Goal: Information Seeking & Learning: Find specific page/section

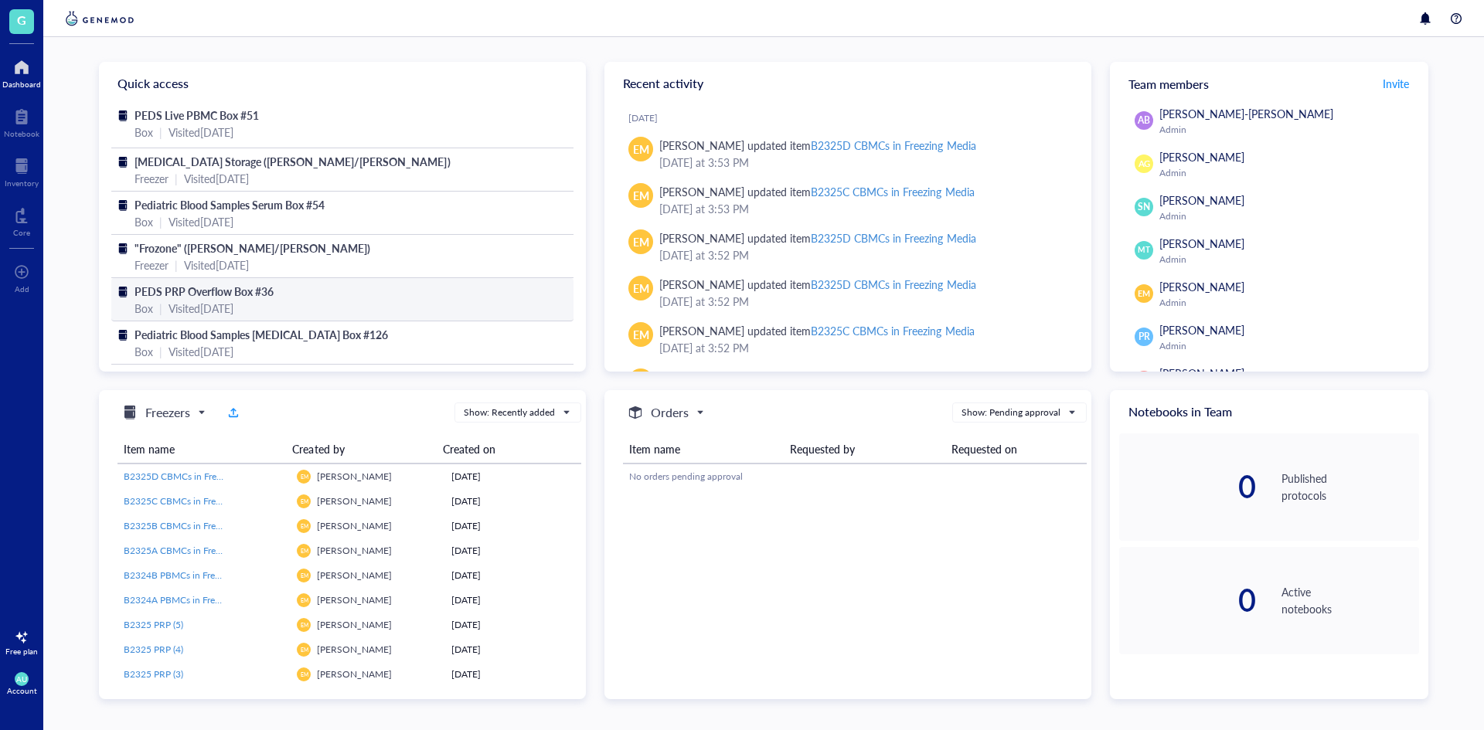
click at [389, 293] on div "PEDS PRP Overflow Box #36" at bounding box center [342, 291] width 416 height 17
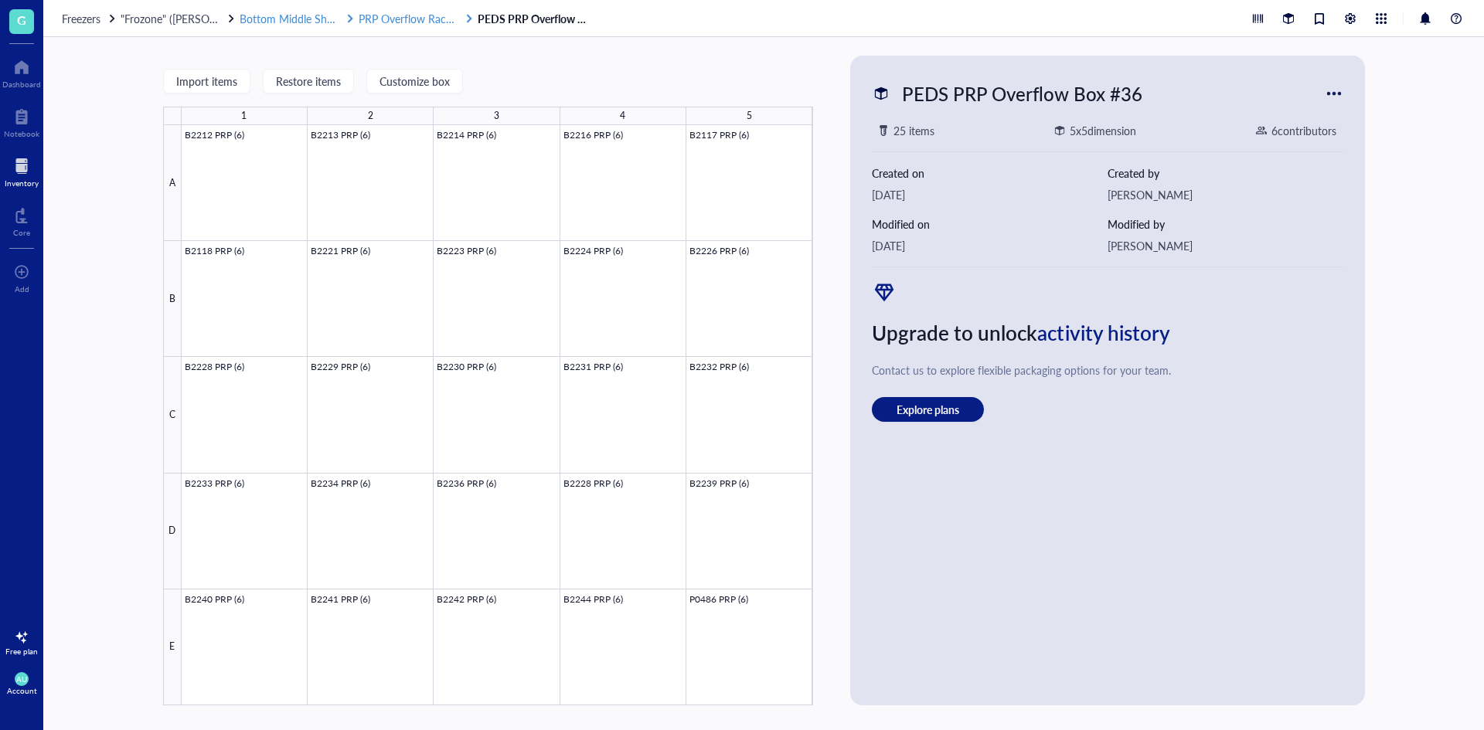
click at [416, 14] on span "PRP Overflow Rack #4" at bounding box center [413, 18] width 108 height 15
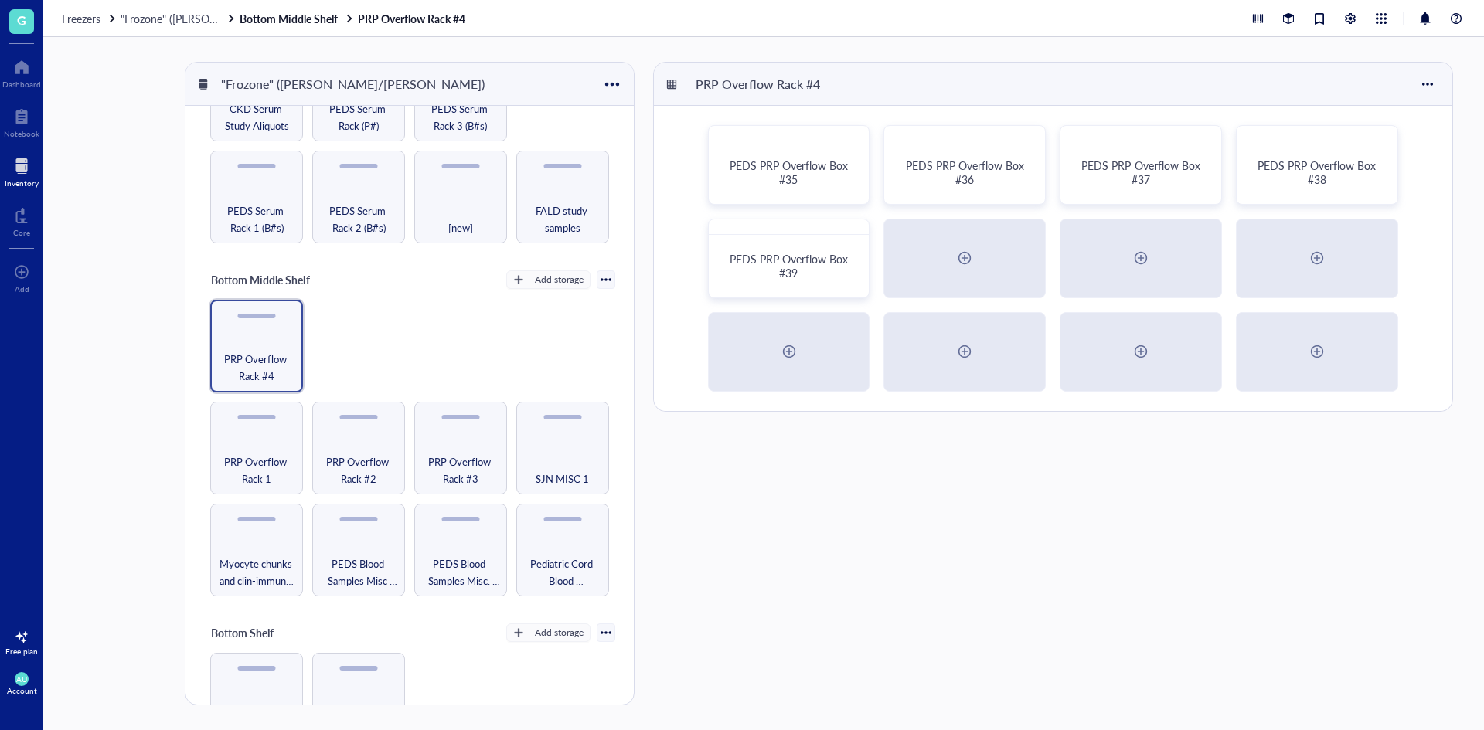
scroll to position [386, 0]
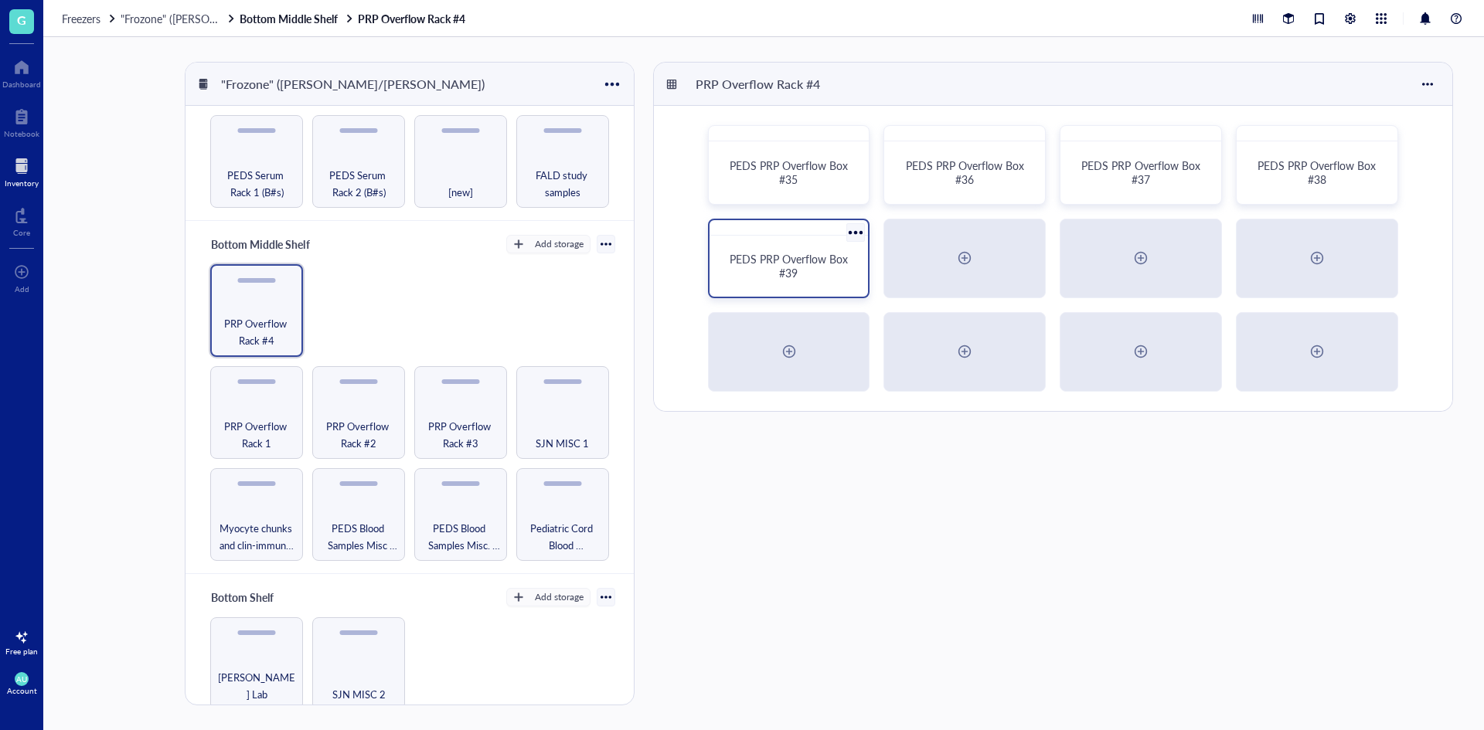
click at [798, 250] on div "PEDS PRP Overflow Box #39" at bounding box center [789, 266] width 147 height 49
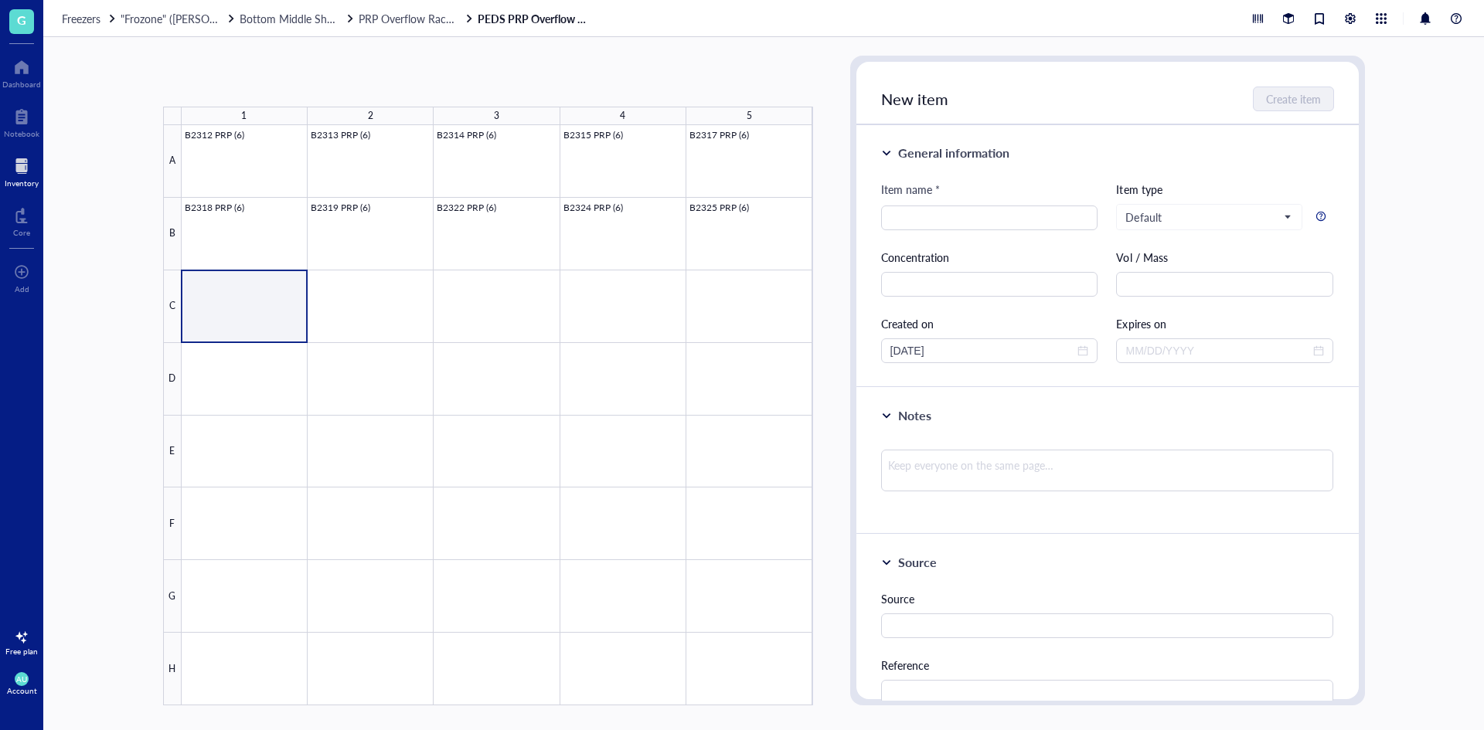
click at [274, 294] on div at bounding box center [497, 415] width 631 height 580
type input "B2326 PRP (6"
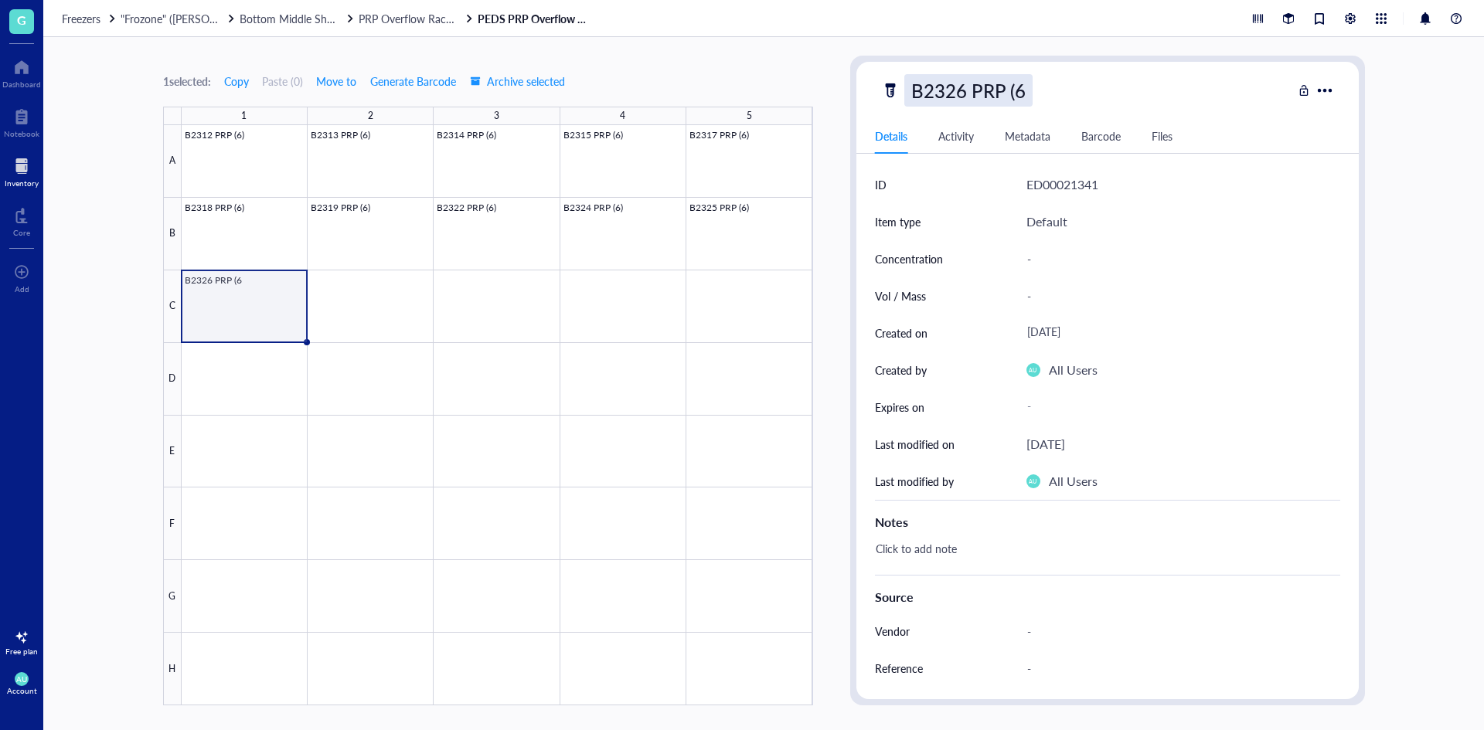
click at [1023, 94] on div "B2326 PRP (6" at bounding box center [968, 90] width 128 height 32
type input "B2326 PRP (6)"
click at [1224, 107] on div "B2326 PRP (6) Details Activity Metadata Barcode Files ID ED00021341 Item type D…" at bounding box center [1107, 381] width 502 height 638
click at [434, 12] on span "PRP Overflow Rack #4" at bounding box center [413, 18] width 108 height 15
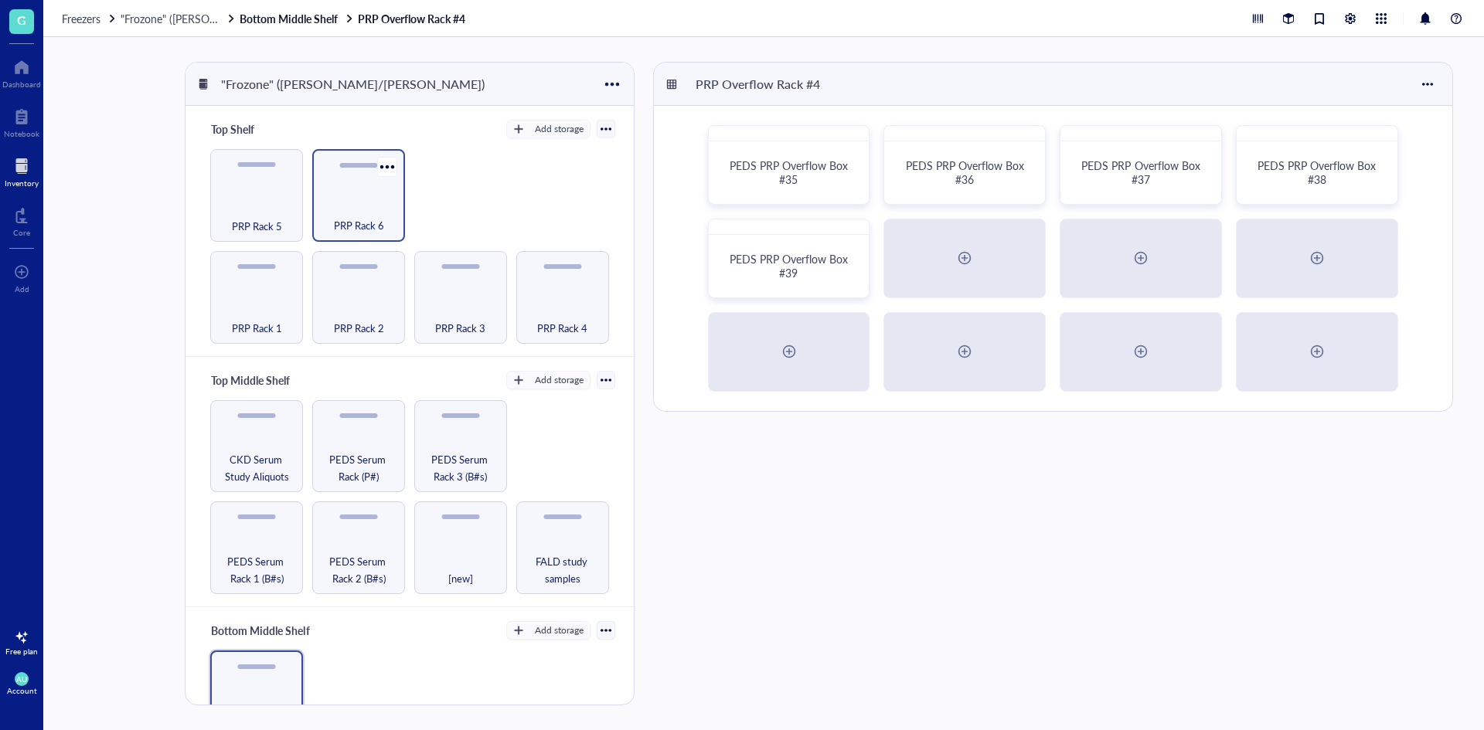
click at [349, 217] on span "PRP Rack 6" at bounding box center [359, 225] width 50 height 17
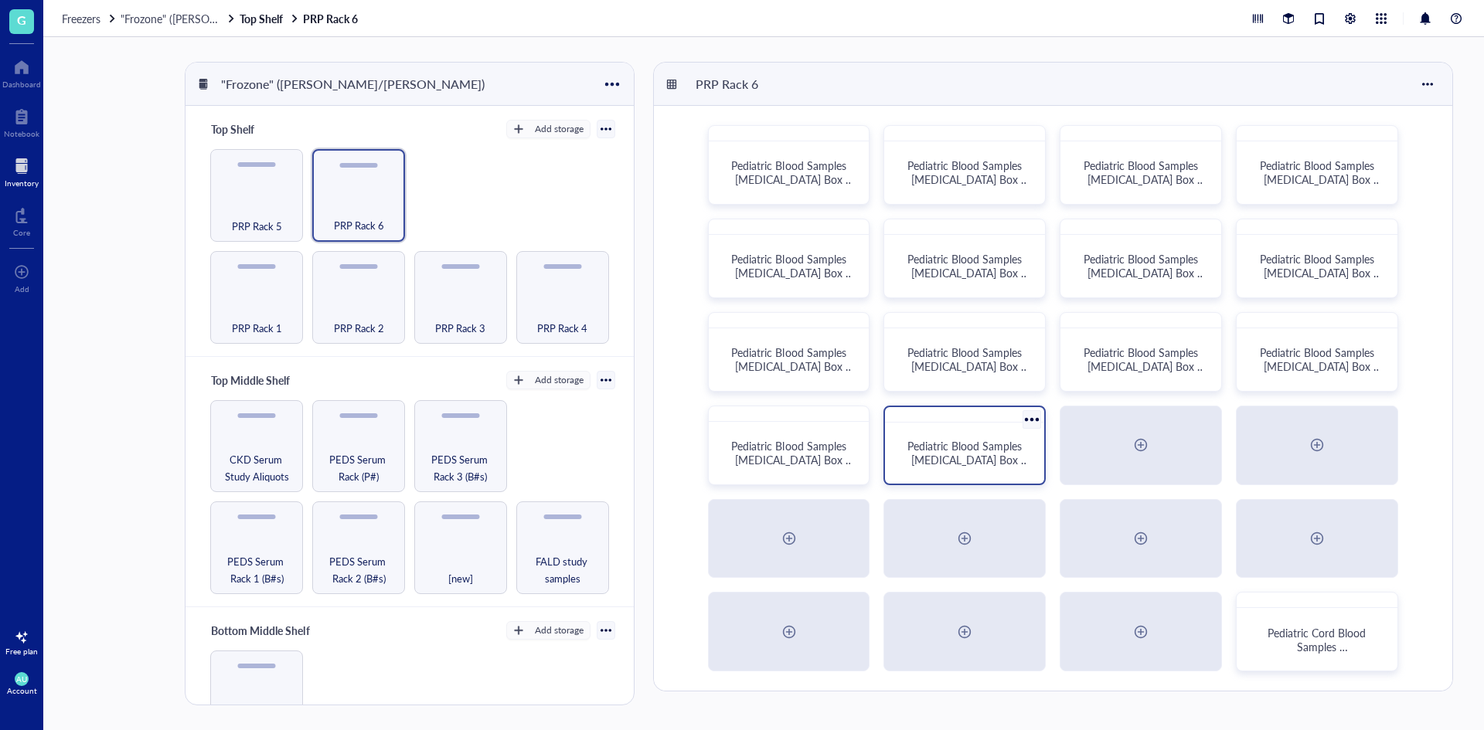
click at [977, 455] on span "Pediatric Blood Samples [MEDICAL_DATA] Box #133" at bounding box center [968, 459] width 122 height 43
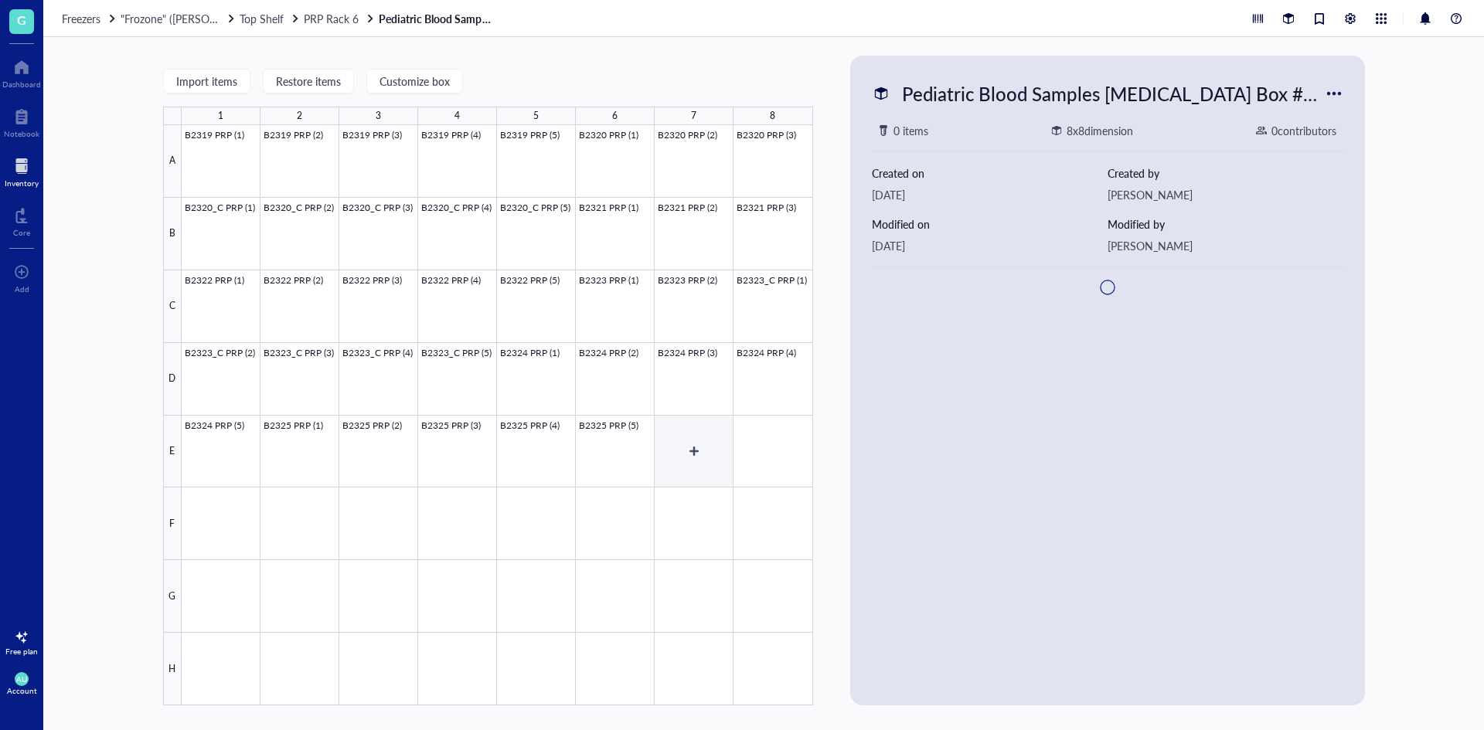
click at [696, 447] on div at bounding box center [497, 415] width 631 height 580
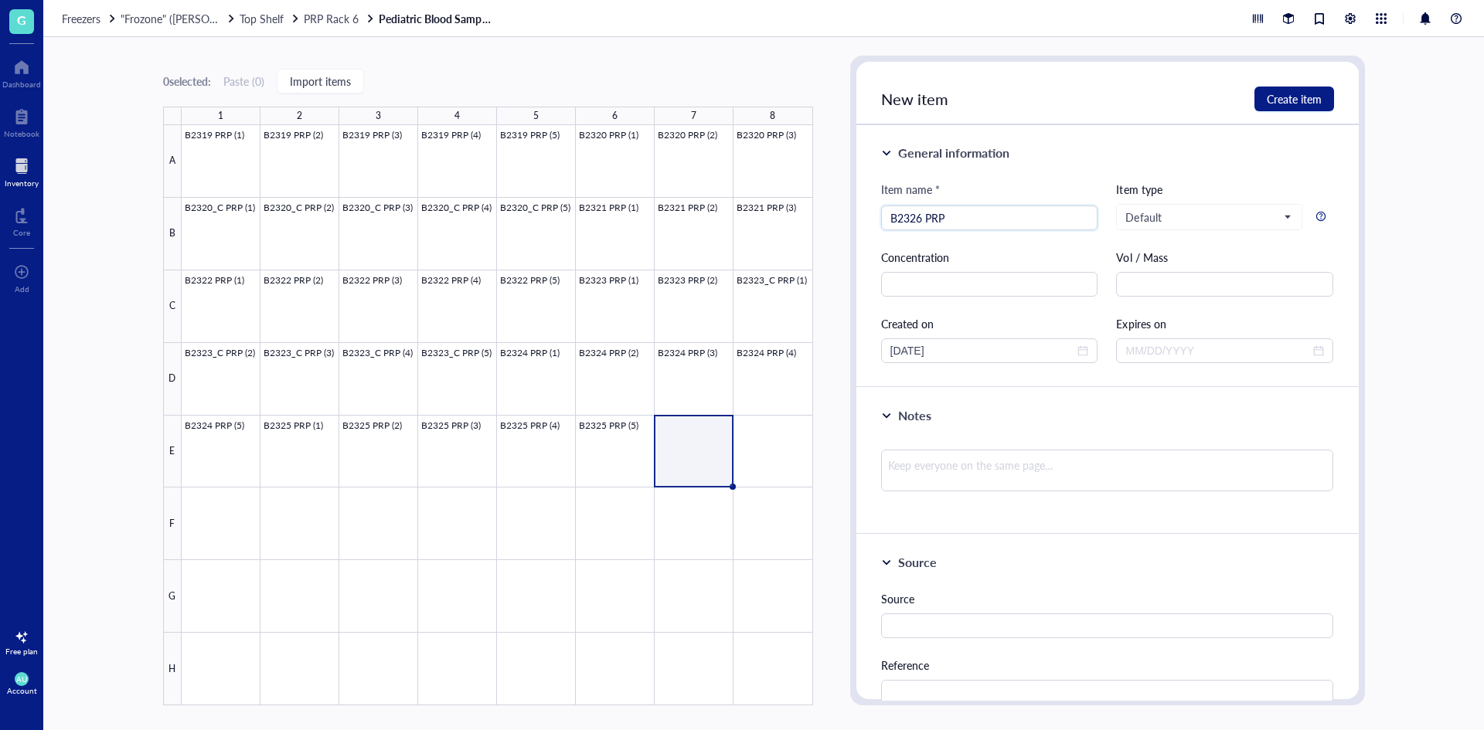
type input "B2326 PRP 9"
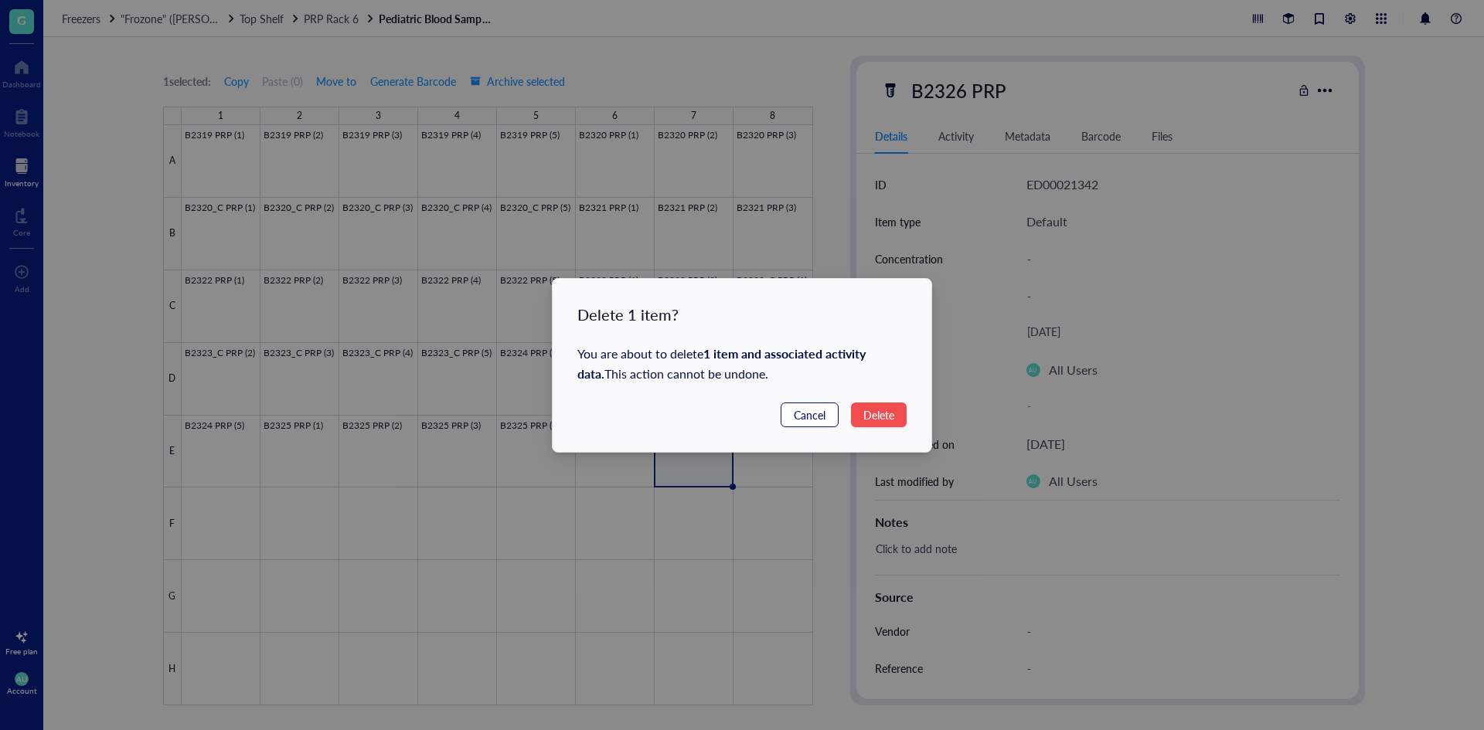
click at [815, 422] on span "Cancel" at bounding box center [810, 415] width 32 height 17
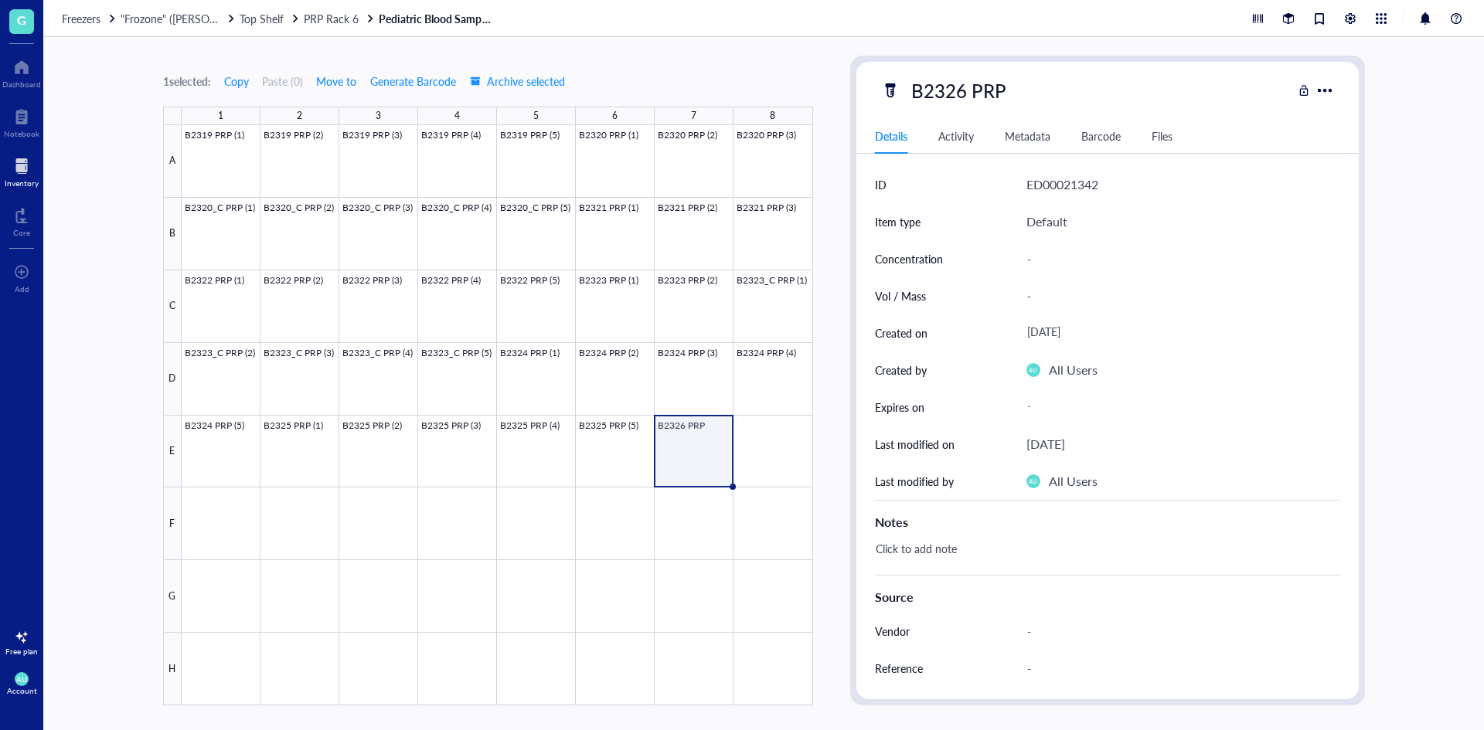
click at [1056, 95] on div "B2326 PRP" at bounding box center [1086, 90] width 411 height 32
click at [1004, 92] on div "B2326 PRP" at bounding box center [958, 90] width 109 height 32
type input "B2326 PRP (1)"
drag, startPoint x: 732, startPoint y: 484, endPoint x: 801, endPoint y: 476, distance: 70.0
click at [0, 0] on div "B2319 PRP (1) B2319 PRP (2) B2319 PRP (3) B2319 PRP (4) B2319 PRP (5) B2320 PRP…" at bounding box center [0, 0] width 0 height 0
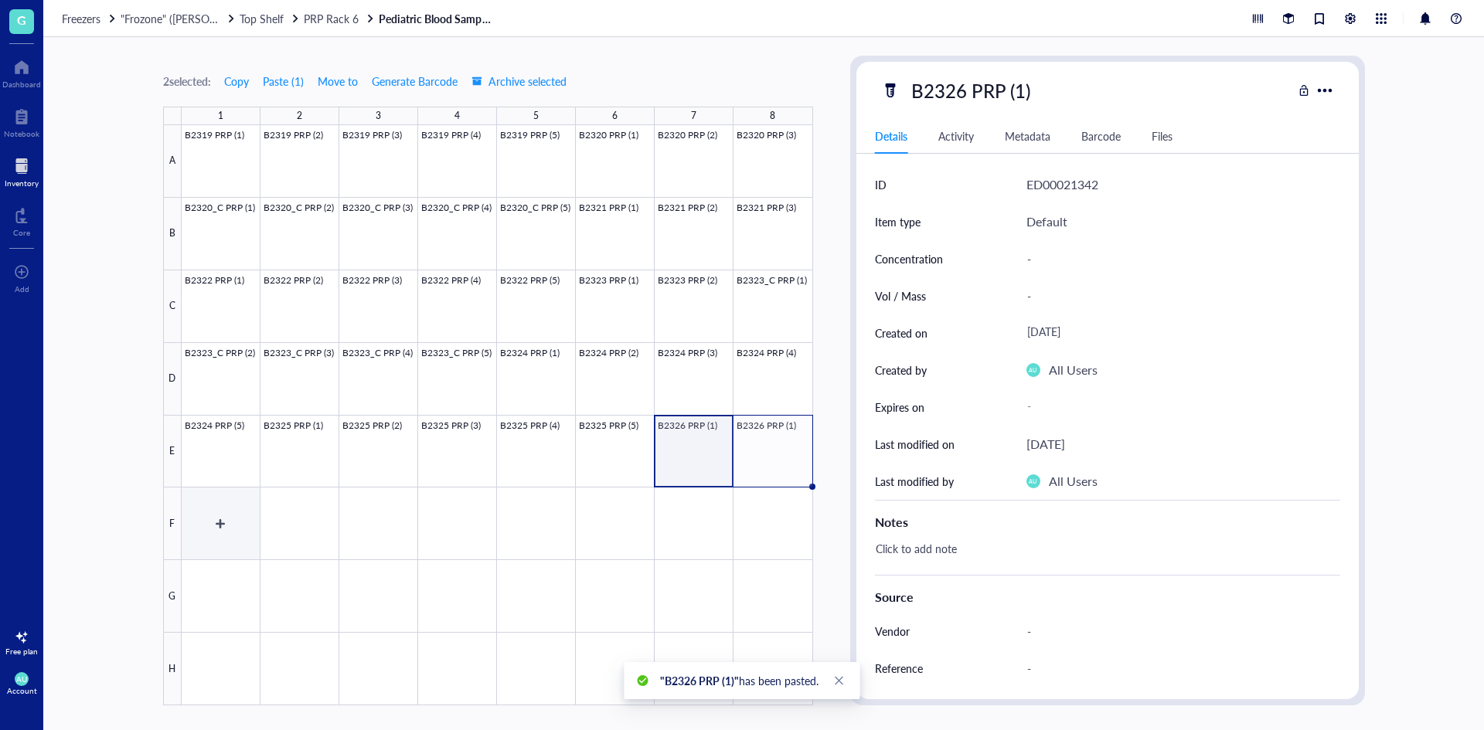
click at [237, 528] on div at bounding box center [497, 415] width 631 height 580
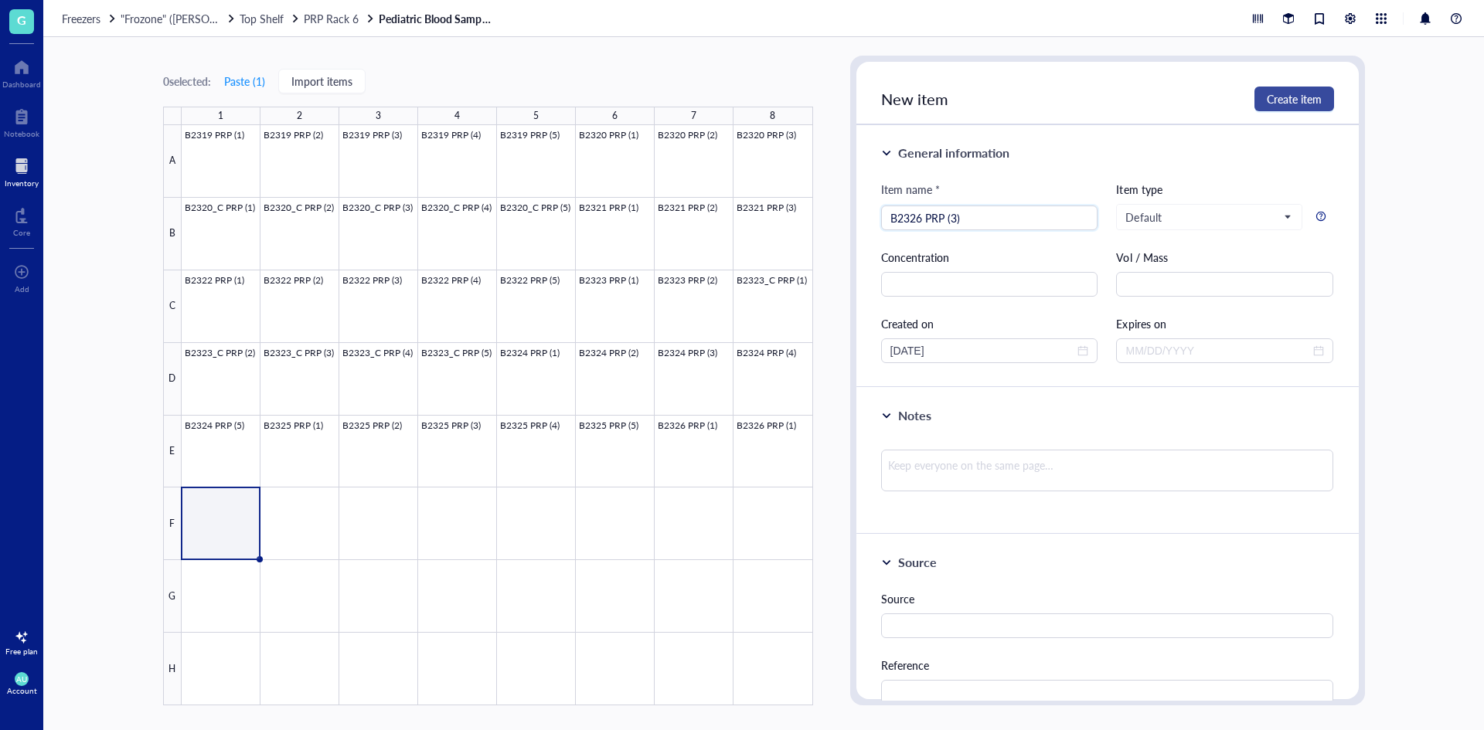
type input "B2326 PRP (3)"
click at [1296, 97] on span "Create item" at bounding box center [1294, 99] width 55 height 12
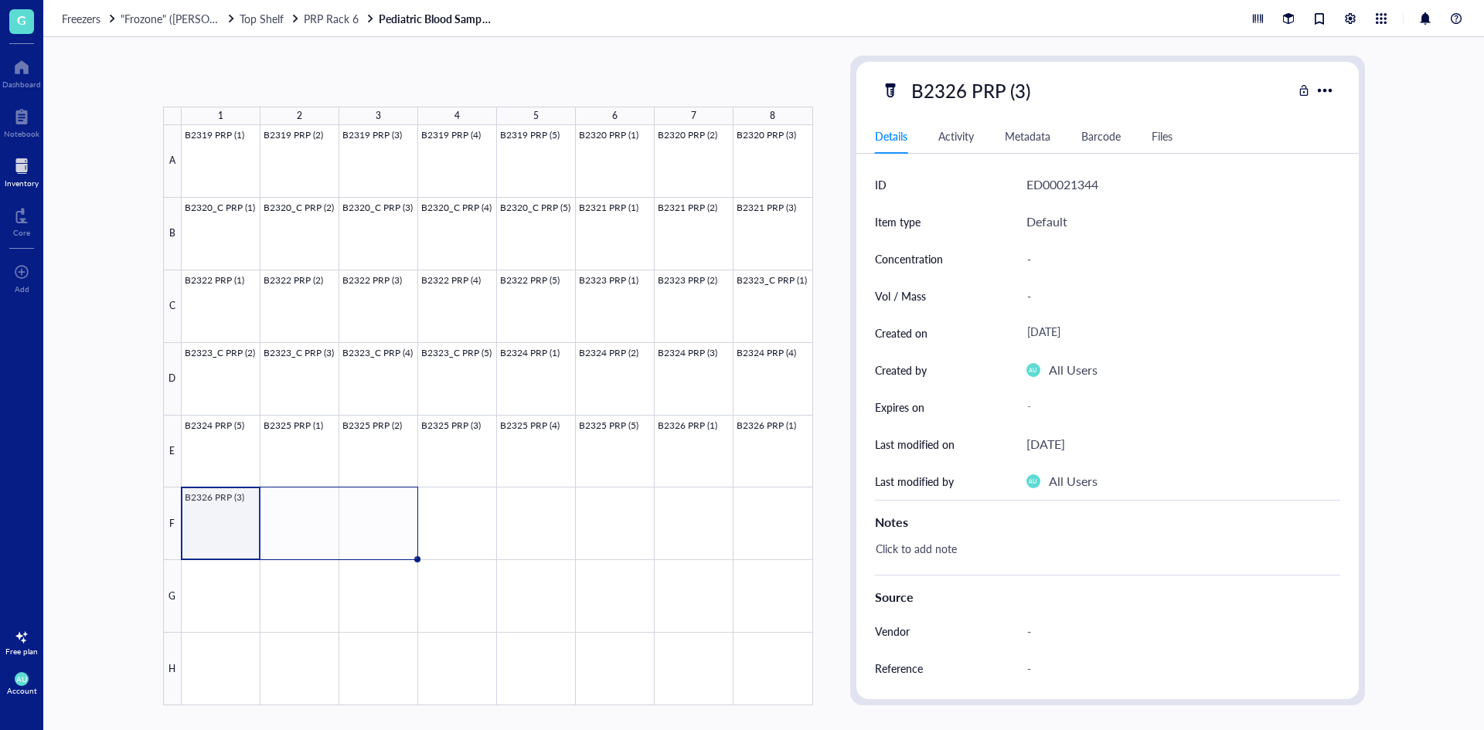
drag, startPoint x: 258, startPoint y: 559, endPoint x: 400, endPoint y: 539, distance: 143.5
click at [0, 0] on div "B2319 PRP (1) B2319 PRP (2) B2319 PRP (3) B2319 PRP (4) B2319 PRP (5) B2320 PRP…" at bounding box center [0, 0] width 0 height 0
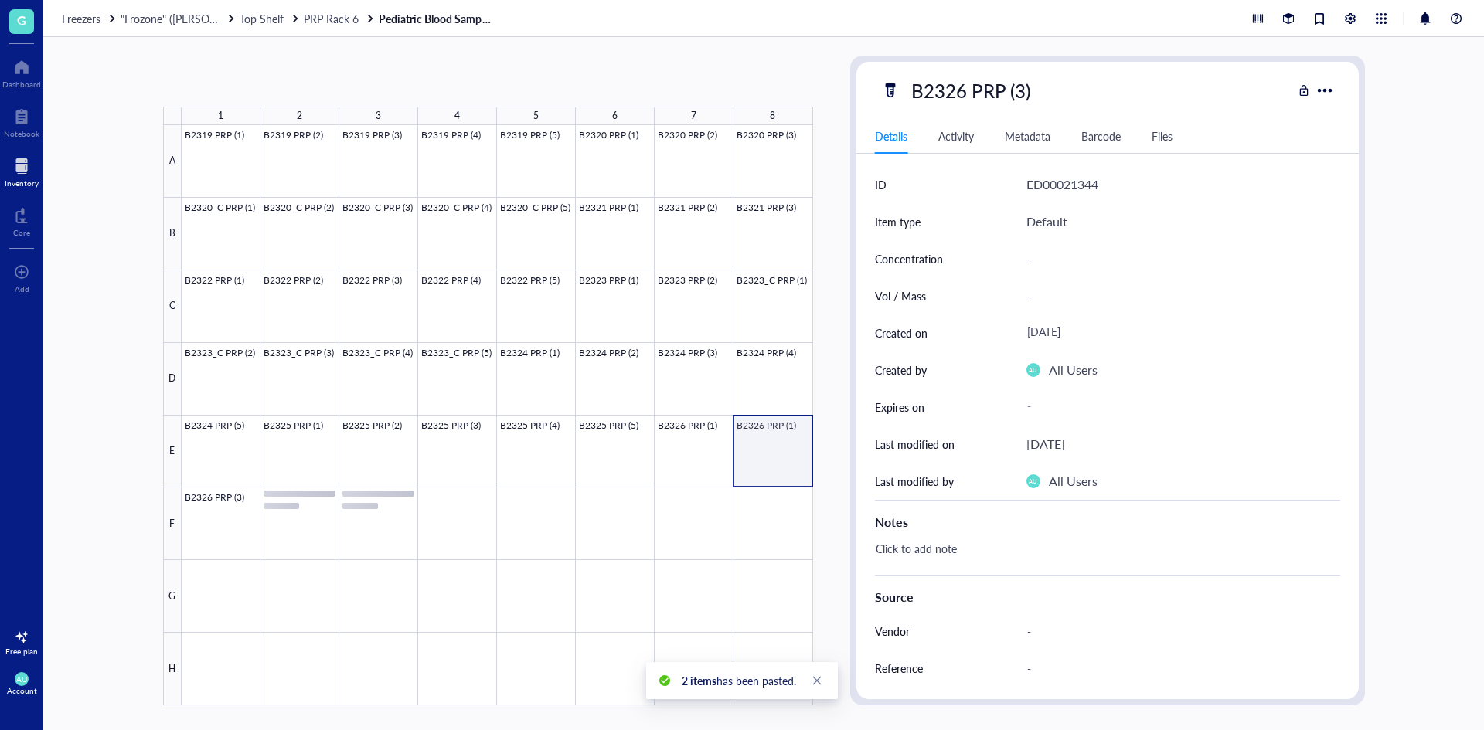
click at [747, 431] on div at bounding box center [497, 415] width 631 height 580
click at [1024, 87] on div "B2326 PRP (1)" at bounding box center [970, 90] width 133 height 32
click at [1022, 87] on input "B2326 PRP (1)" at bounding box center [986, 90] width 162 height 31
type input "B2326 PRP (2)"
click at [1091, 84] on div "B2326 PRP (2)" at bounding box center [1086, 90] width 411 height 32
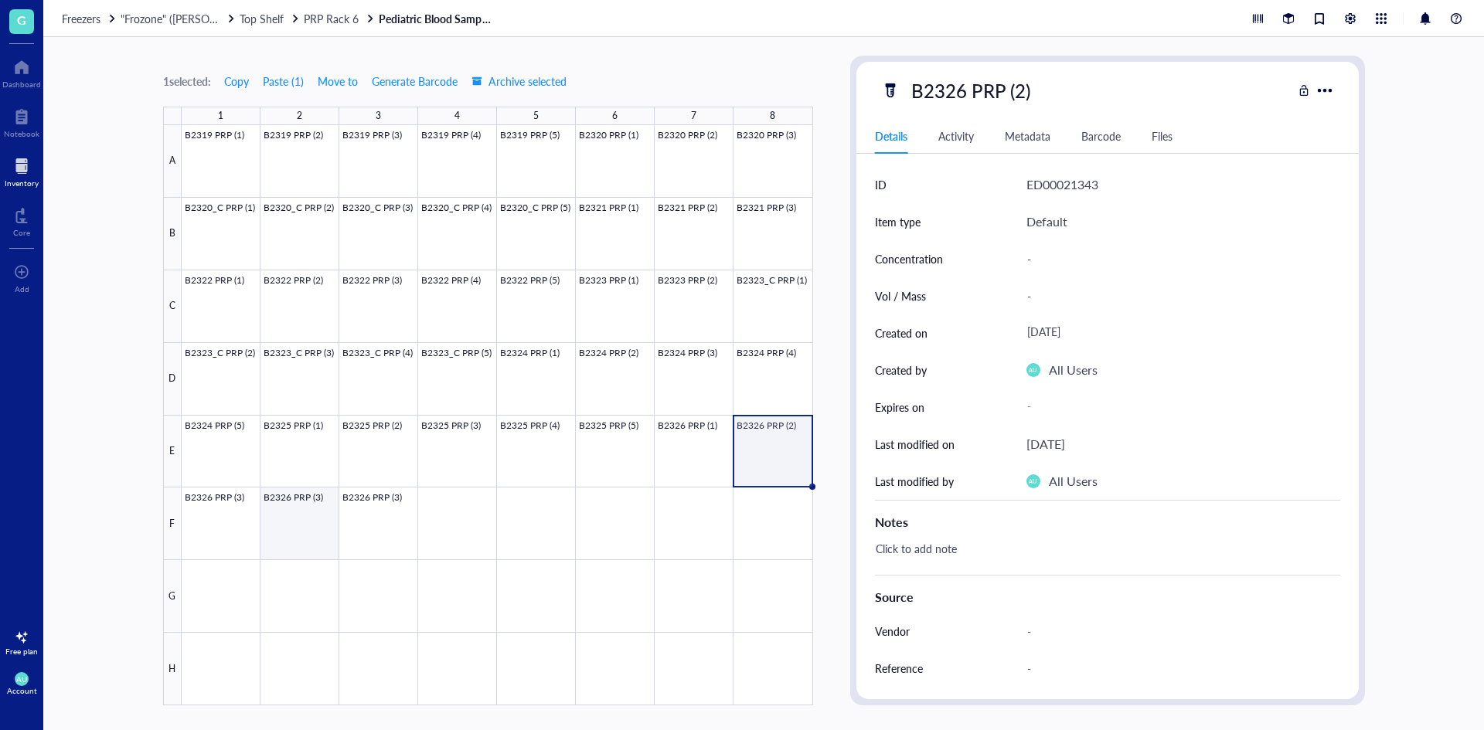
click at [274, 509] on div at bounding box center [497, 415] width 631 height 580
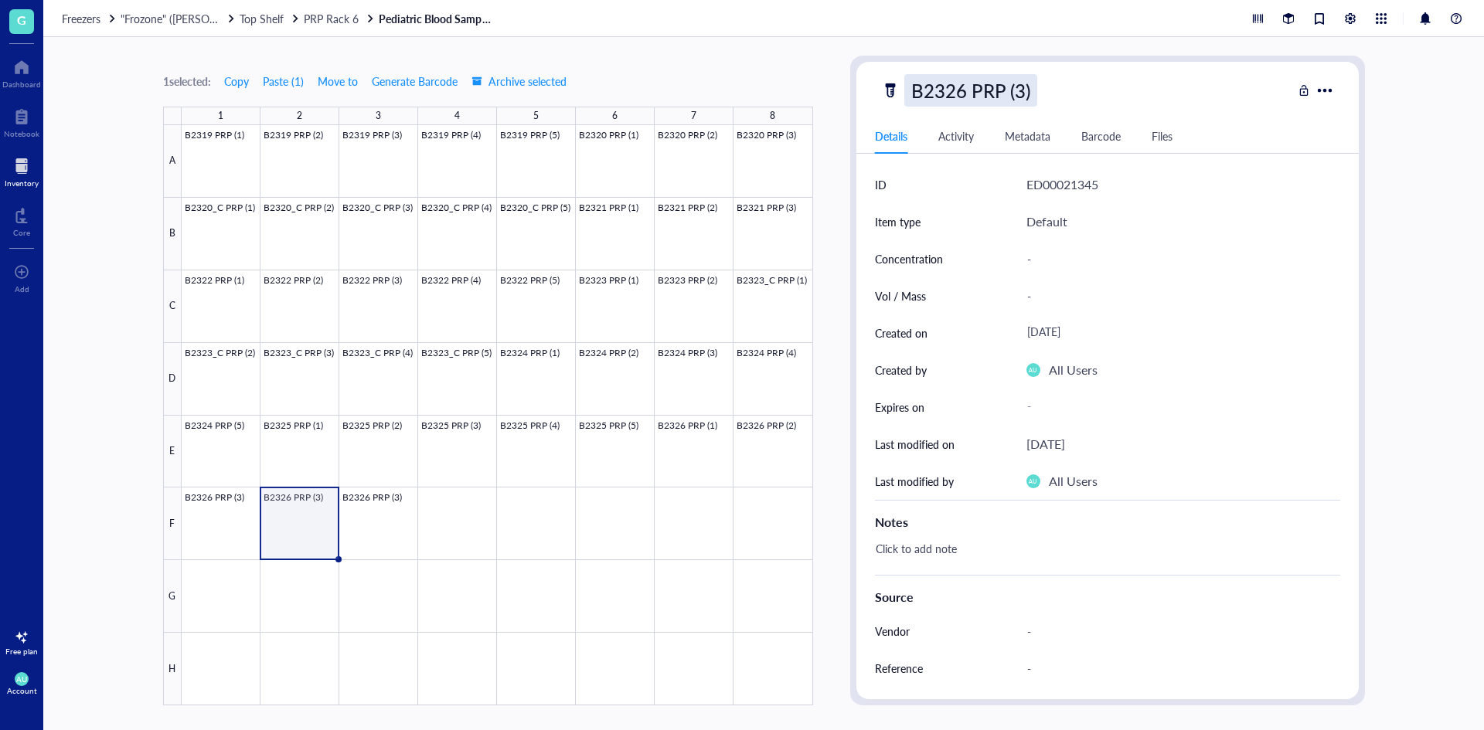
click at [1017, 91] on div "B2326 PRP (3)" at bounding box center [970, 90] width 133 height 32
click at [1020, 90] on input "B2326 PRP (3)" at bounding box center [986, 90] width 162 height 31
type input "B2326 PRP (4)"
click at [1227, 95] on div "B2326 PRP (4)" at bounding box center [1086, 90] width 411 height 32
click at [357, 504] on div at bounding box center [497, 415] width 631 height 580
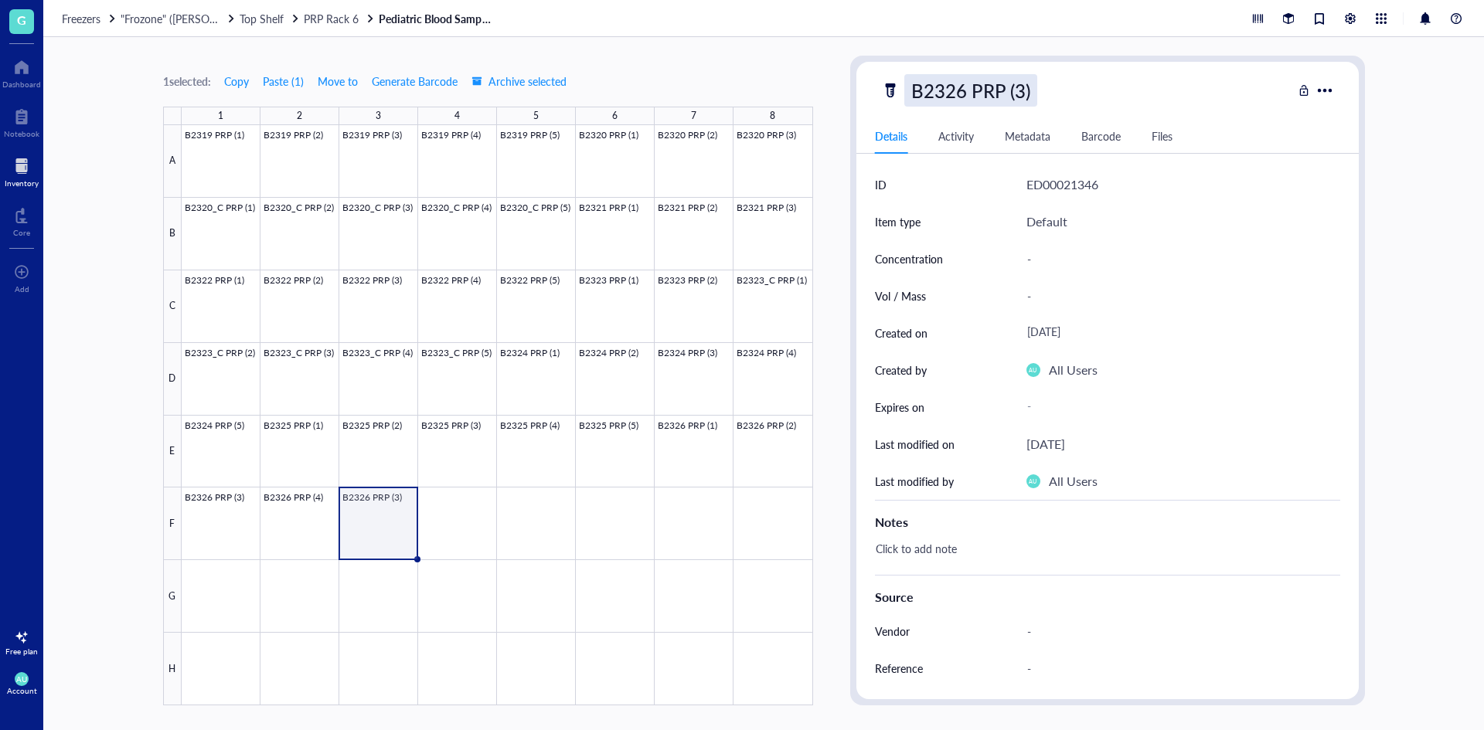
click at [1026, 91] on div "B2326 PRP (3)" at bounding box center [970, 90] width 133 height 32
click at [1024, 91] on input "B2326 PRP (3)" at bounding box center [986, 90] width 162 height 31
type input "B2326 PRP (5)"
click at [1093, 107] on div "B2326 PRP (5) Details Activity Metadata Barcode Files ID ED00021346 Item type D…" at bounding box center [1107, 381] width 502 height 638
click at [271, 18] on span "Top Shelf" at bounding box center [262, 18] width 44 height 15
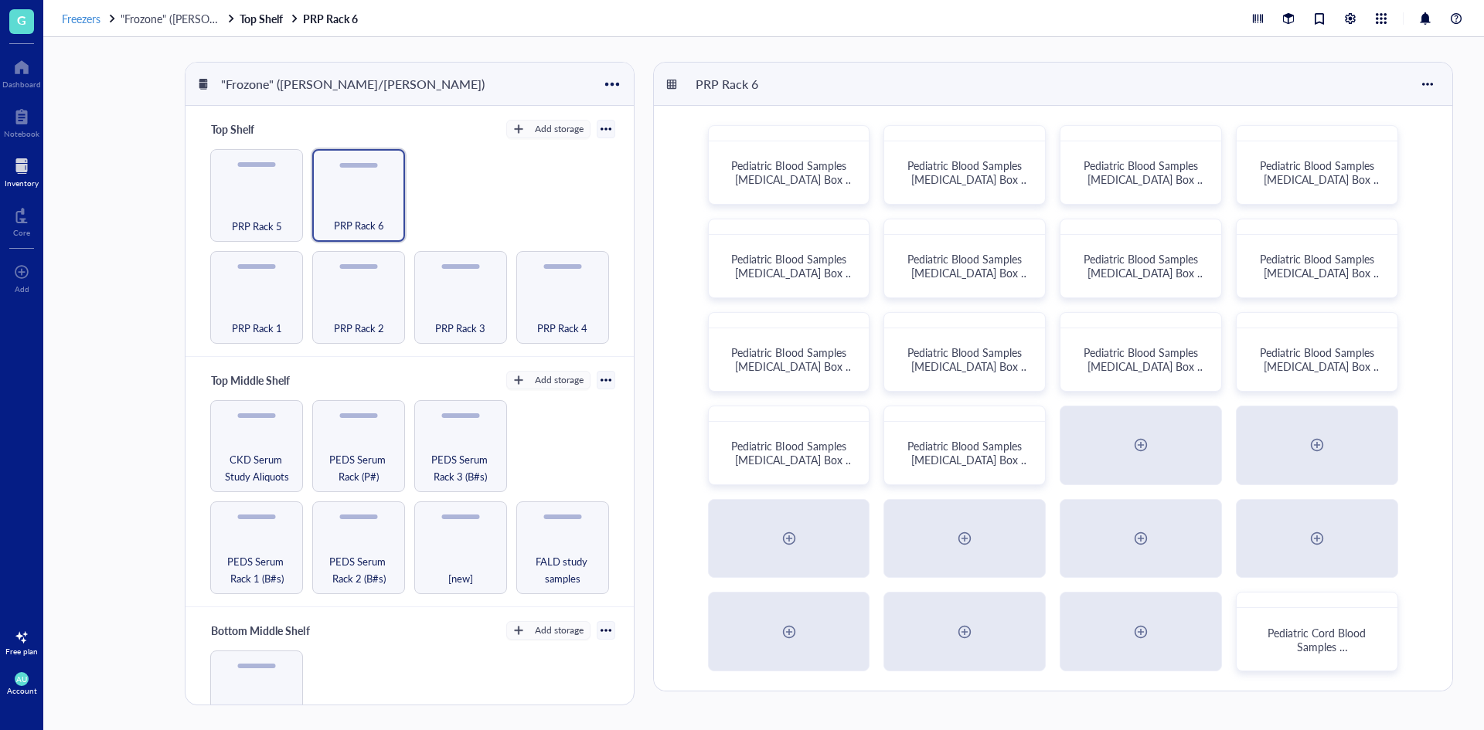
click at [109, 18] on div at bounding box center [112, 18] width 11 height 11
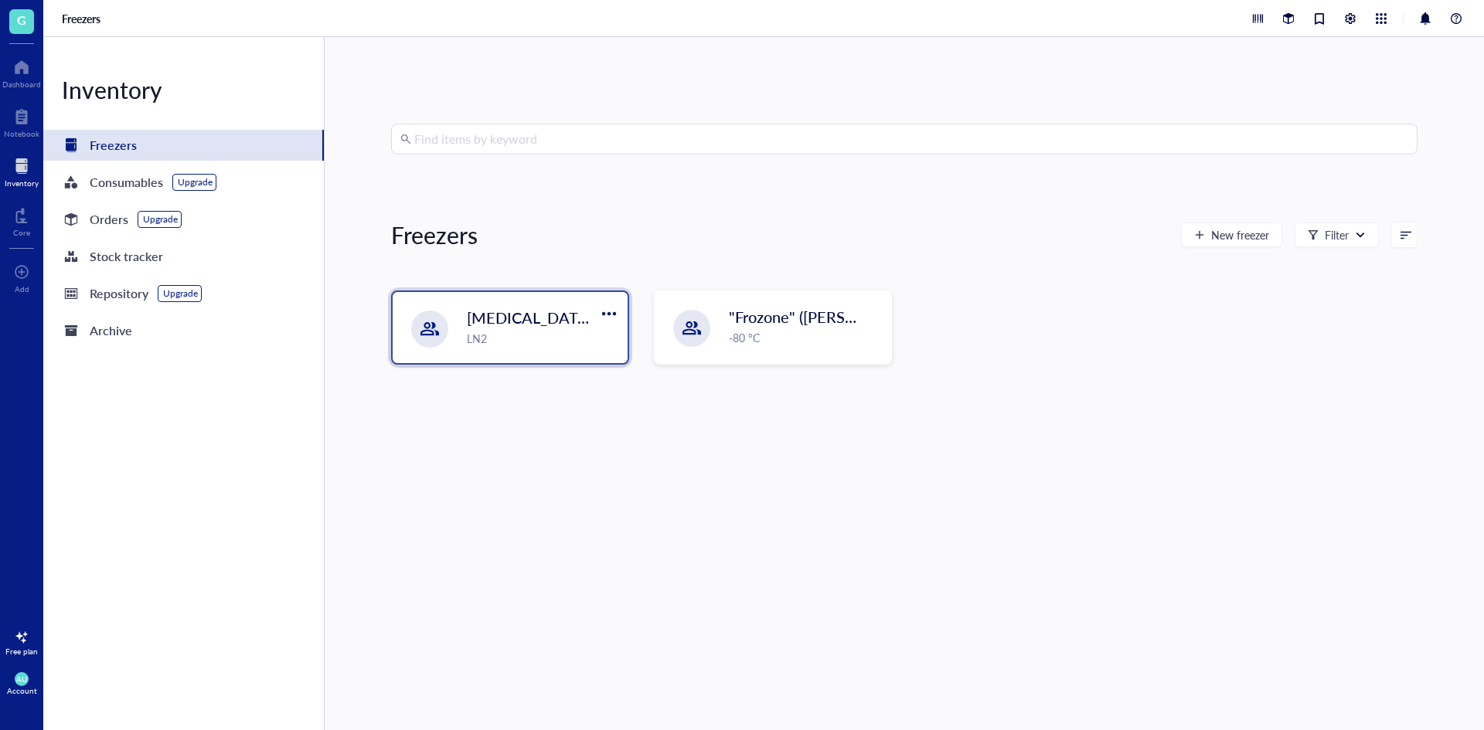
click at [573, 338] on div "LN2" at bounding box center [542, 338] width 151 height 17
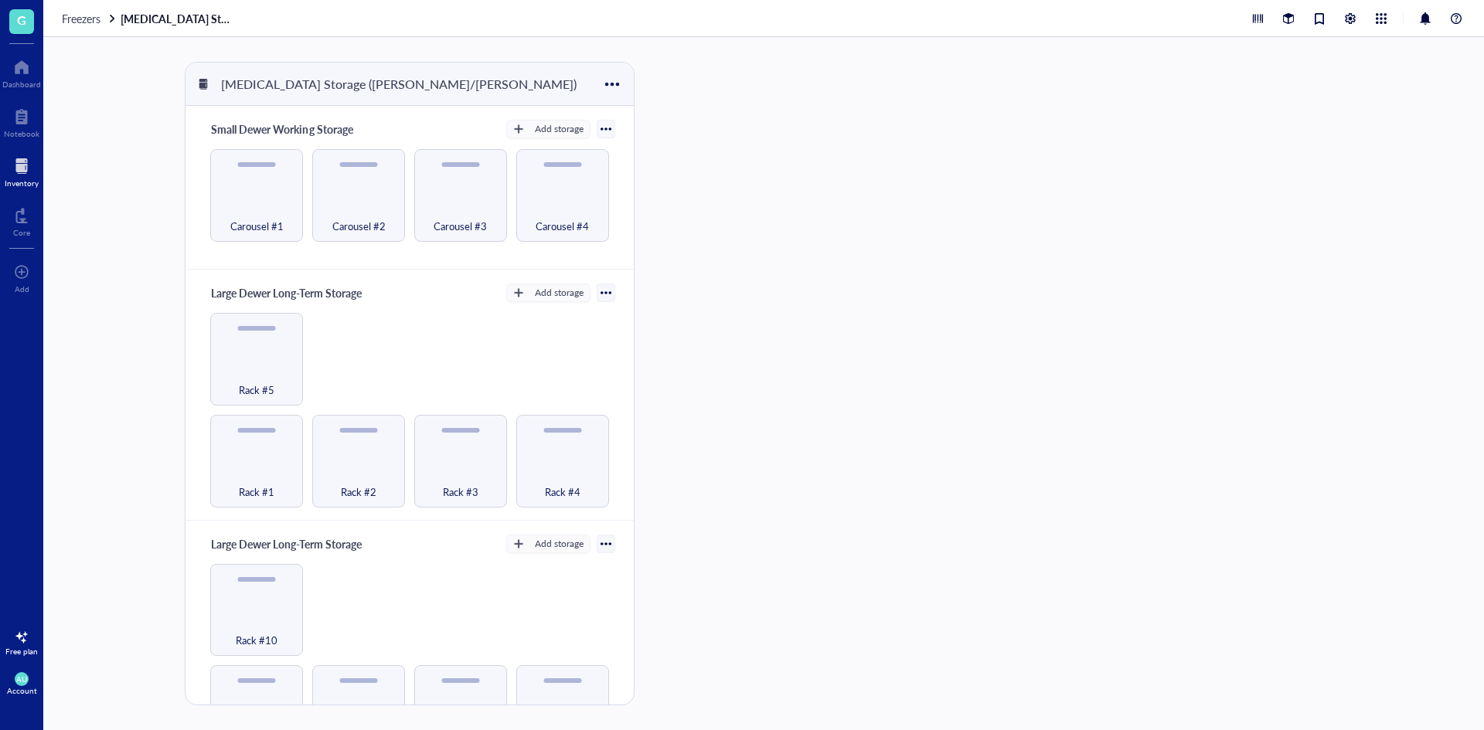
click at [202, 183] on div "Small Dewer Working Storage Add storage Carousel #1 Carousel #2 Carousel #3 Car…" at bounding box center [408, 188] width 447 height 164
click at [240, 194] on div "Carousel #1" at bounding box center [256, 195] width 93 height 93
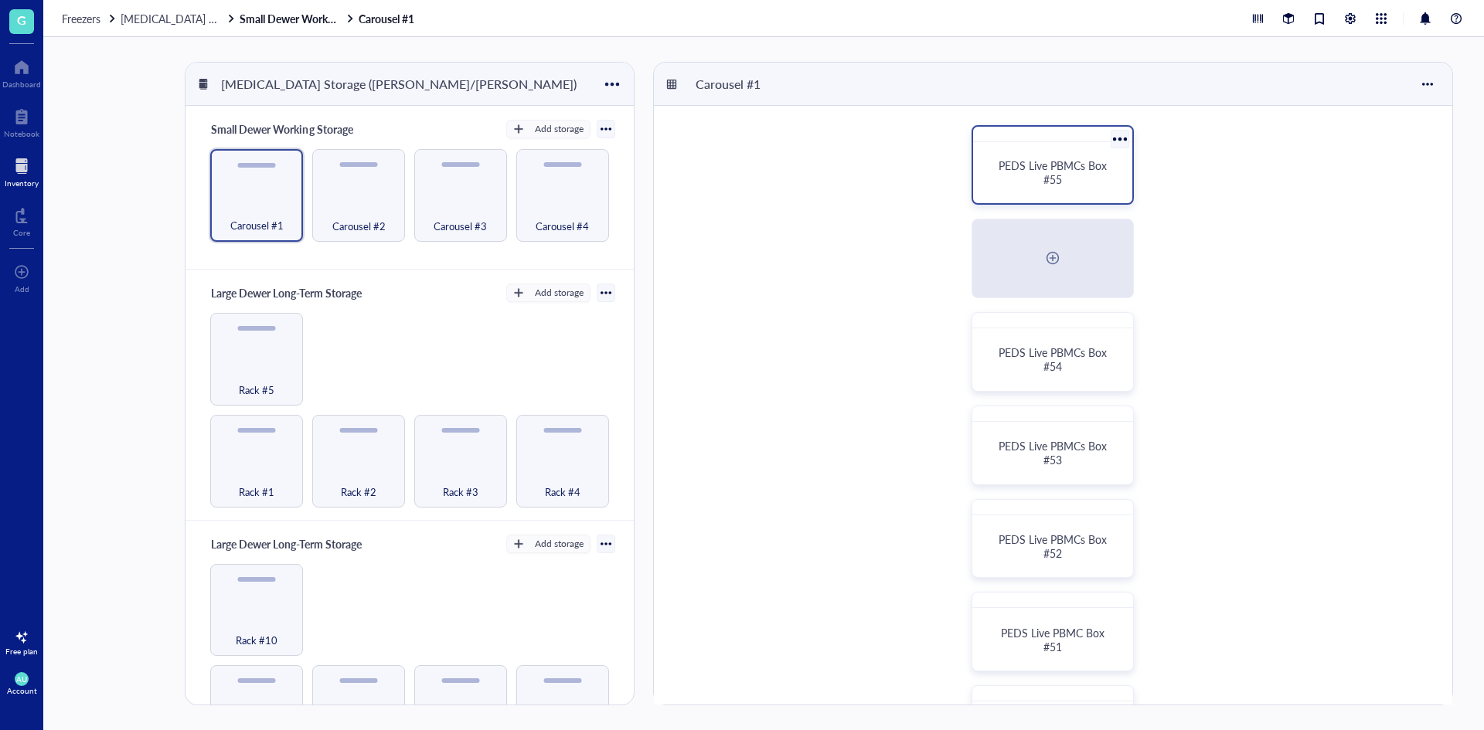
click at [1070, 186] on div "PEDS Live PBMCs Box #55" at bounding box center [1053, 172] width 122 height 28
